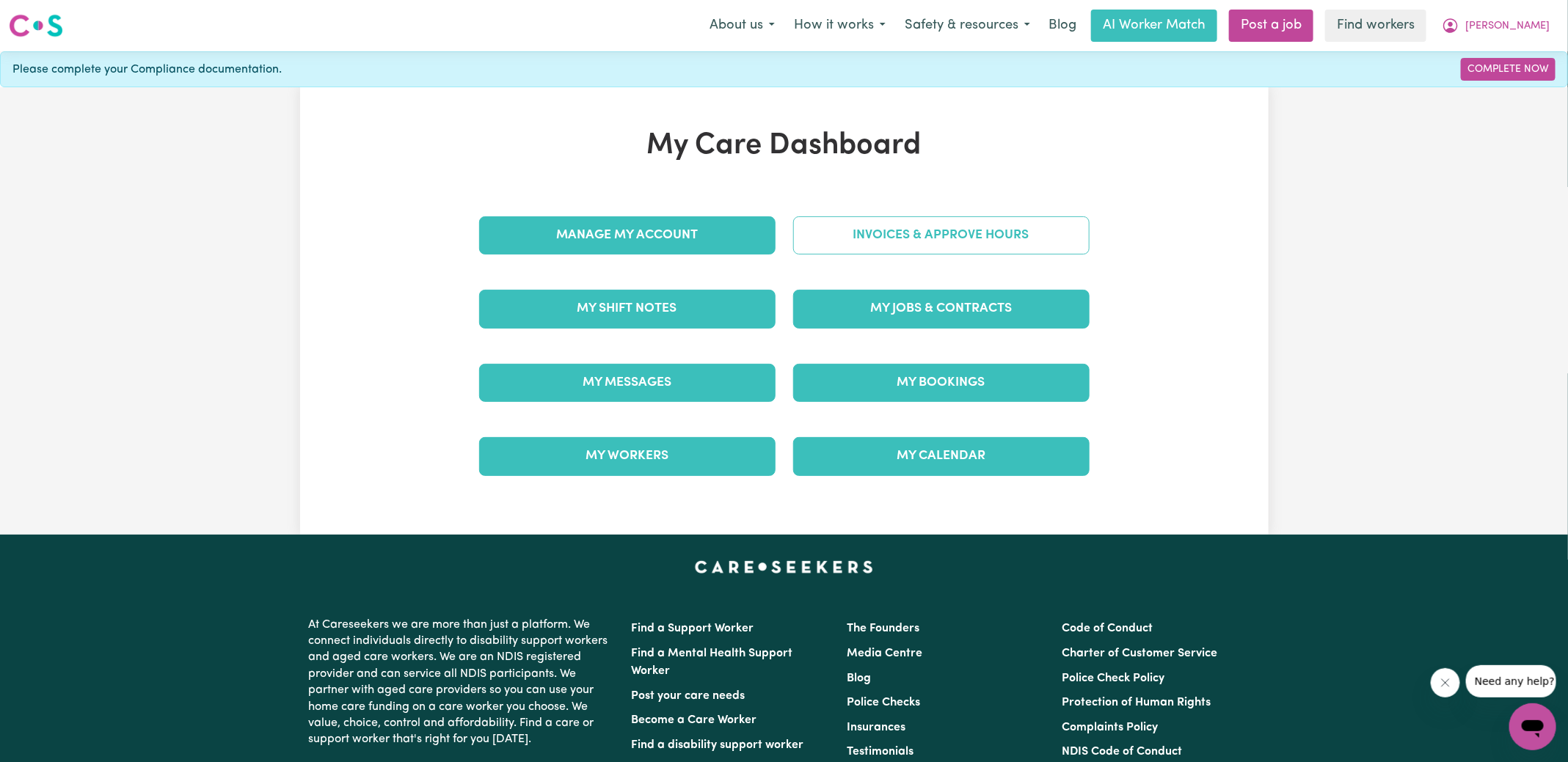
click at [1048, 231] on link "Invoices & Approve Hours" at bounding box center [940, 235] width 296 height 38
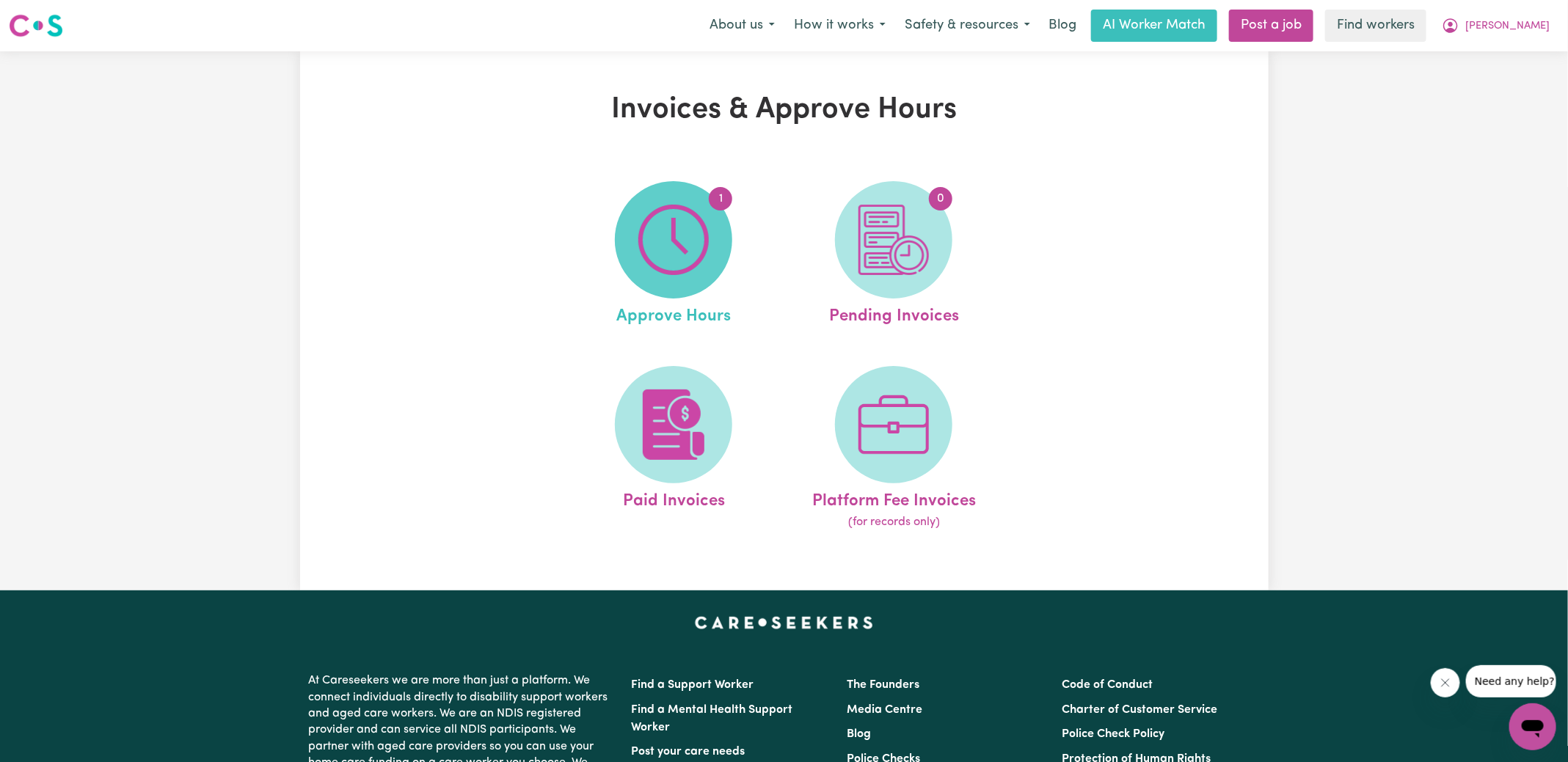
click at [662, 255] on img at bounding box center [674, 240] width 71 height 71
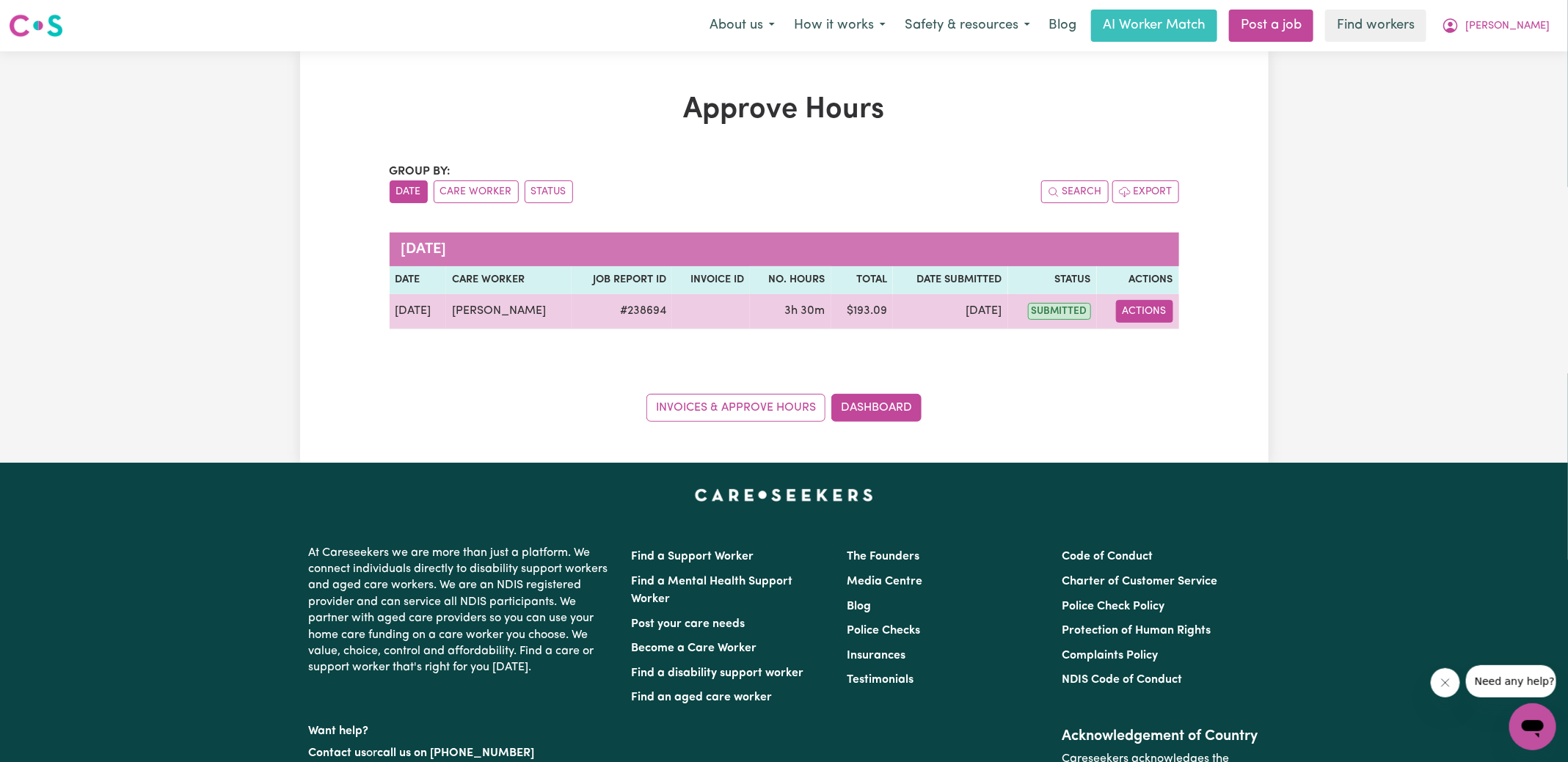
click at [1157, 300] on button "Actions" at bounding box center [1144, 311] width 57 height 23
click at [1157, 341] on link "View Job Report" at bounding box center [1183, 344] width 126 height 29
select select "pm"
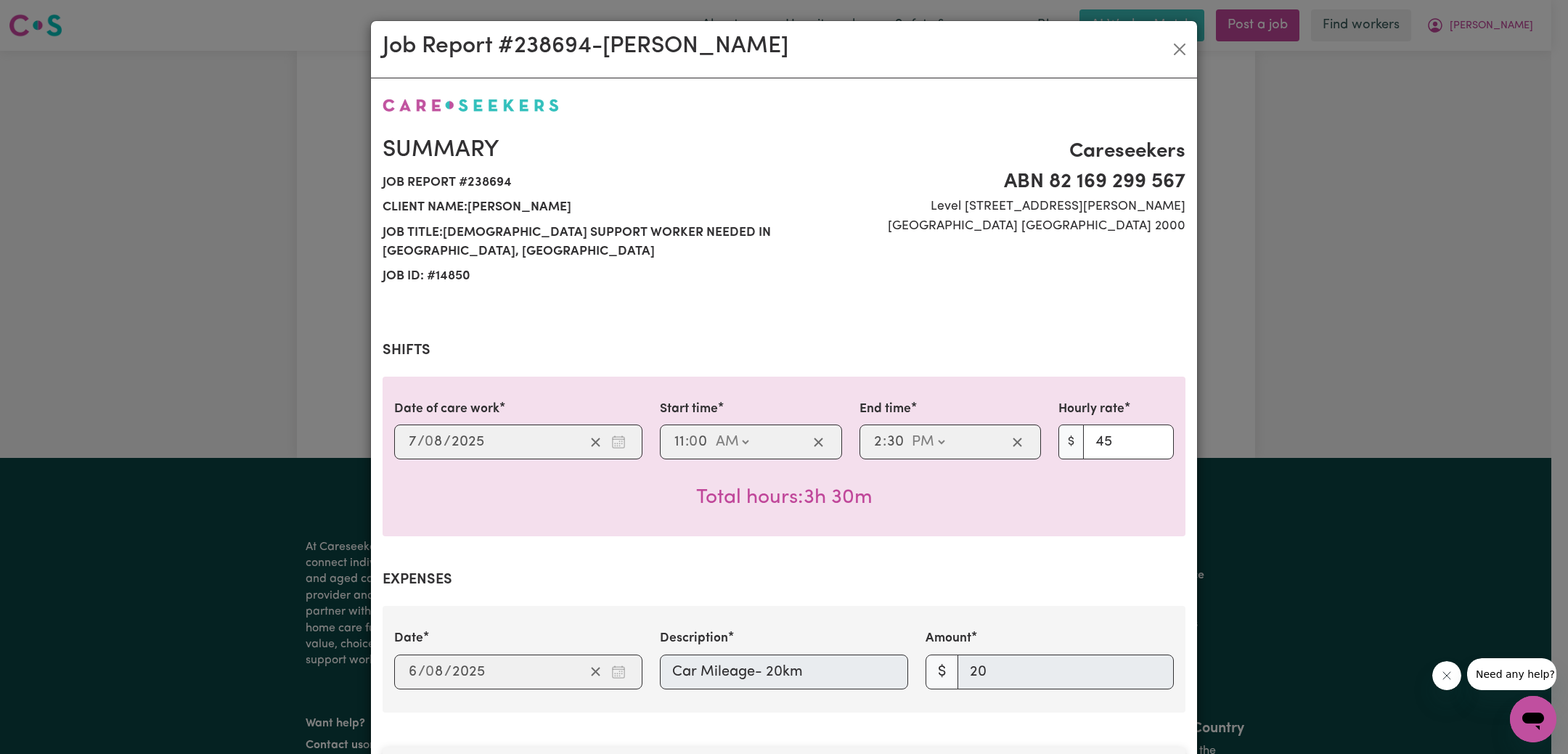
scroll to position [471, 0]
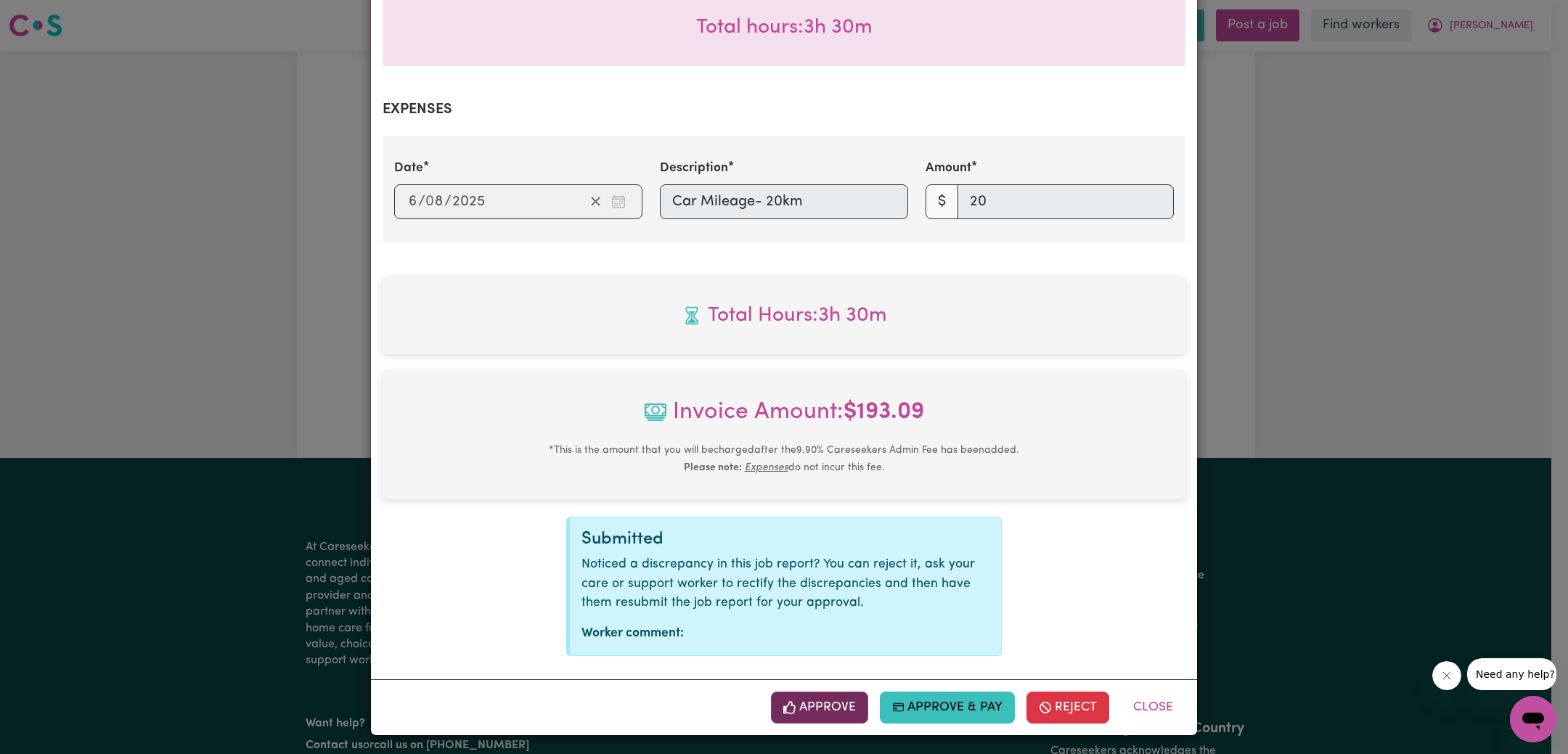
click at [828, 709] on button "Approve" at bounding box center [819, 708] width 97 height 32
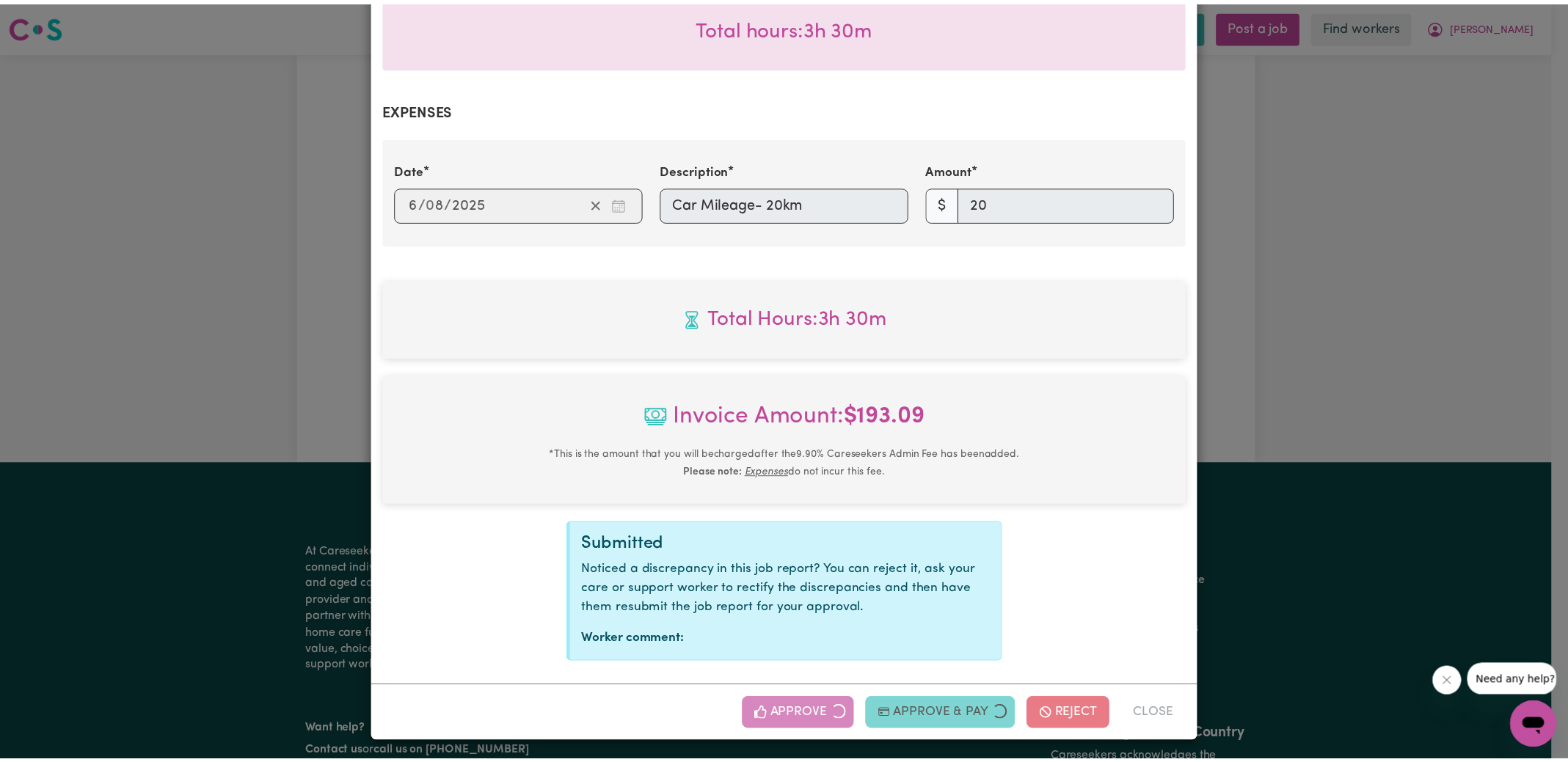
scroll to position [240, 0]
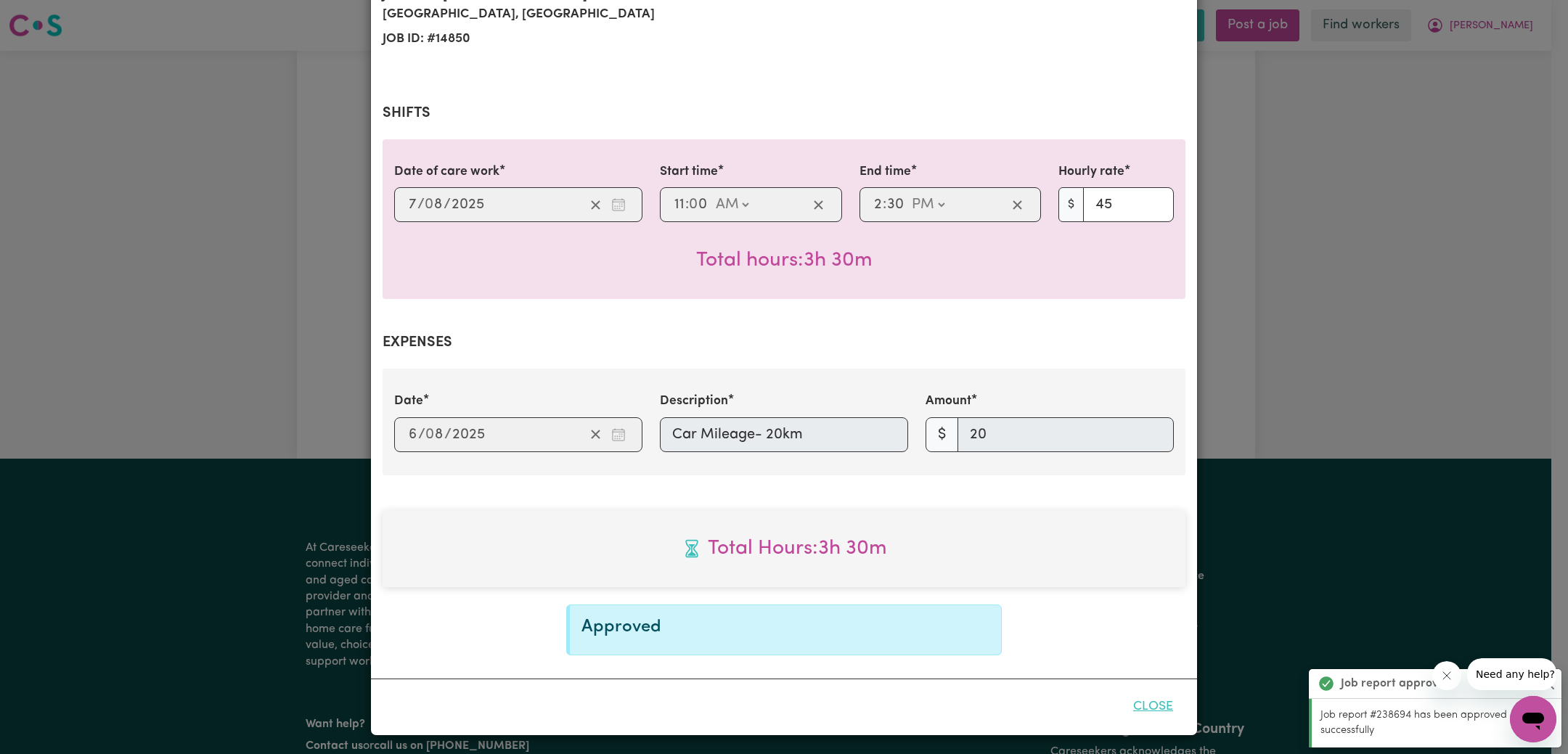
click at [1141, 711] on button "Close" at bounding box center [1153, 707] width 65 height 32
